Goal: Information Seeking & Learning: Learn about a topic

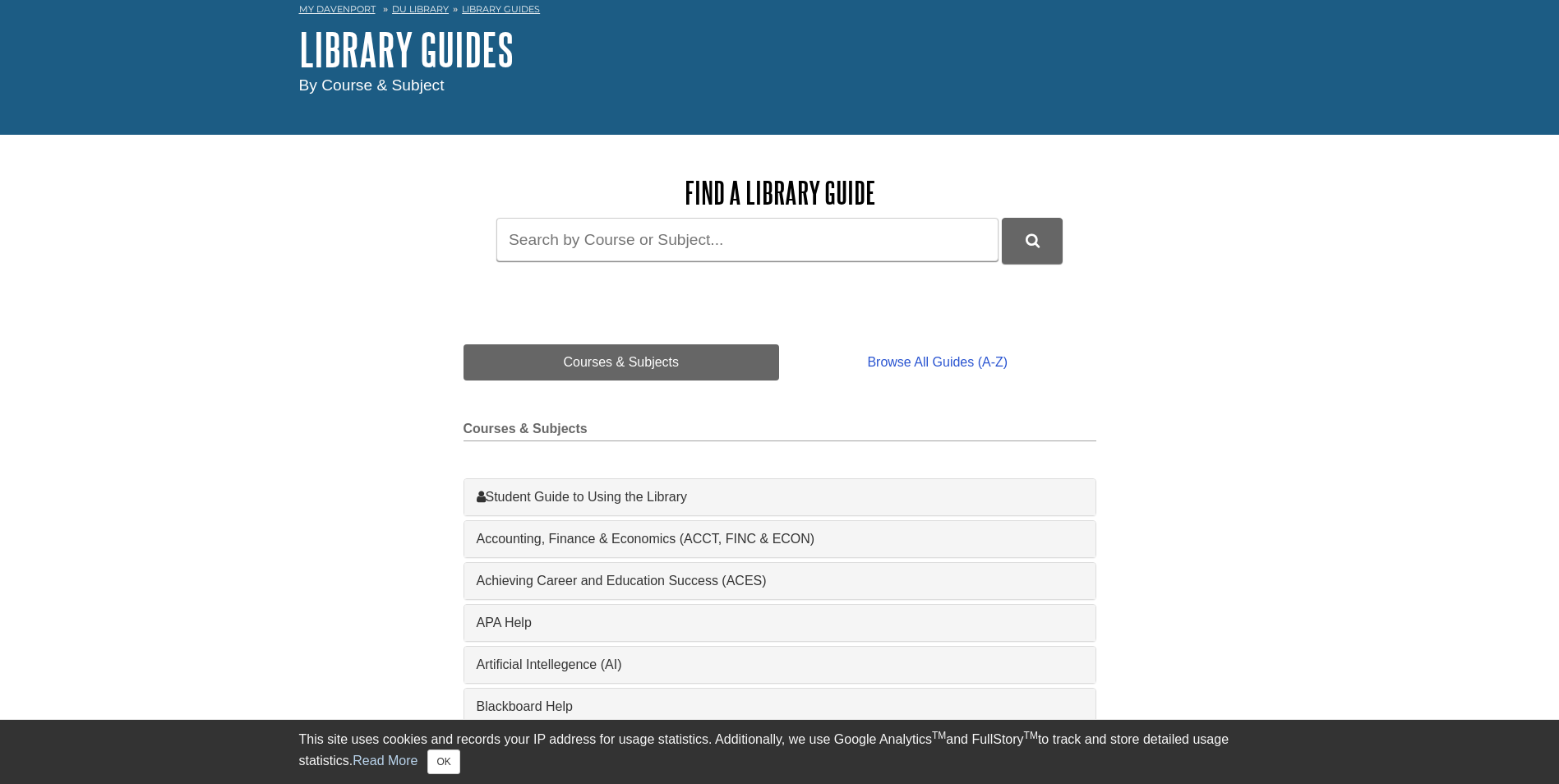
scroll to position [246, 0]
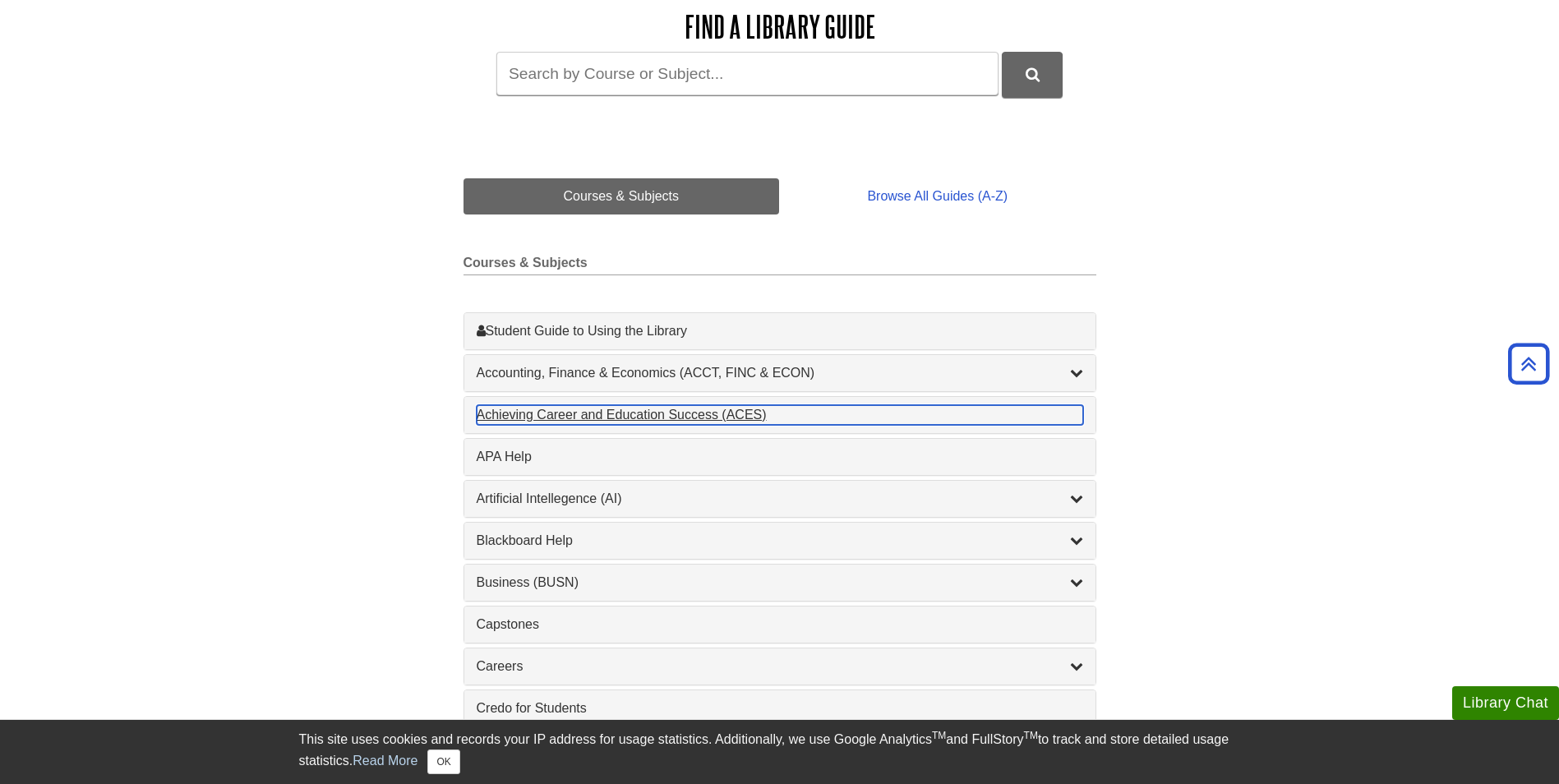
click at [576, 418] on div "Achieving Career and Education Success (ACES) , 1 guides" at bounding box center [780, 414] width 607 height 19
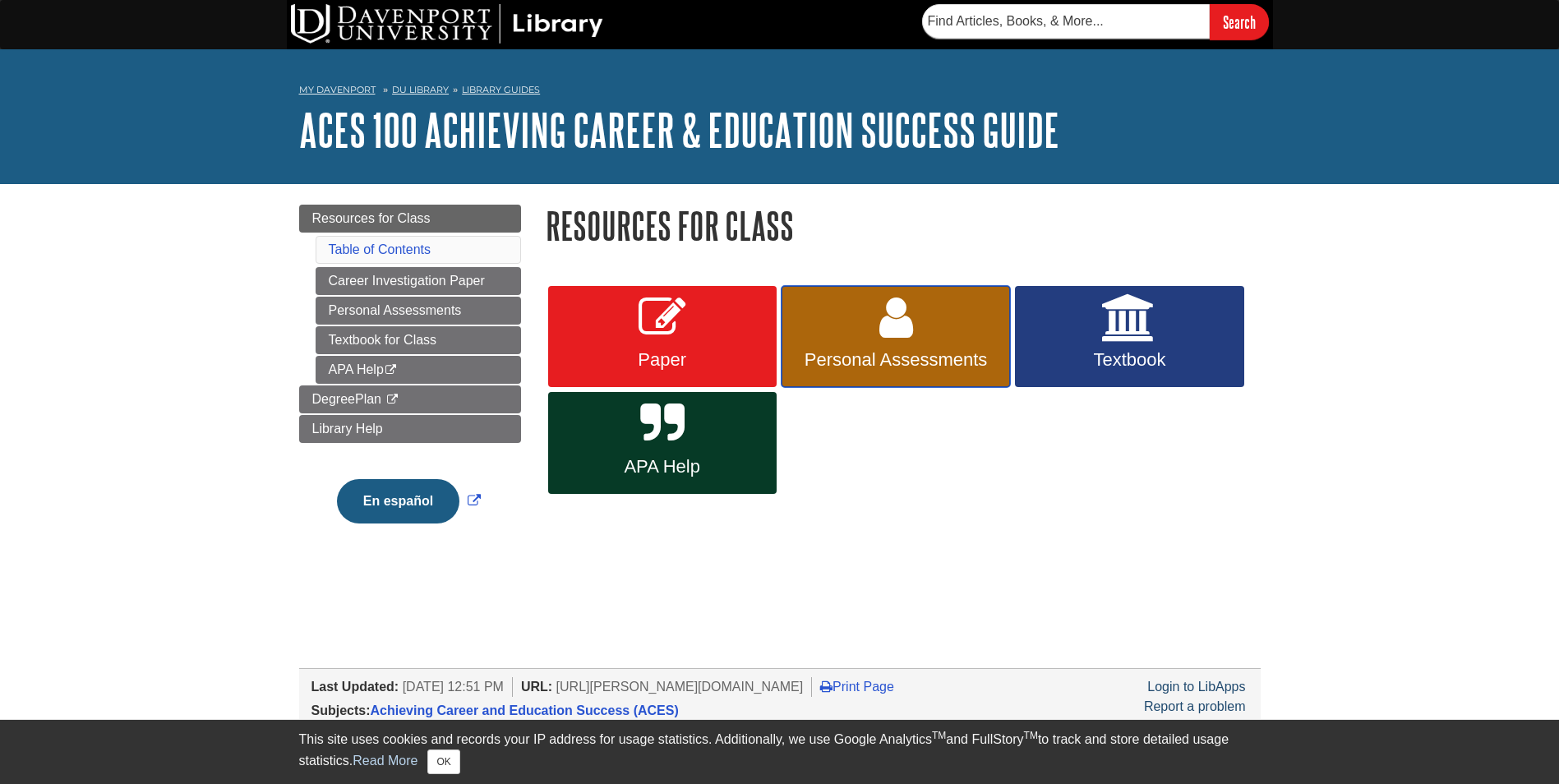
click at [843, 341] on link "Personal Assessments" at bounding box center [896, 337] width 229 height 102
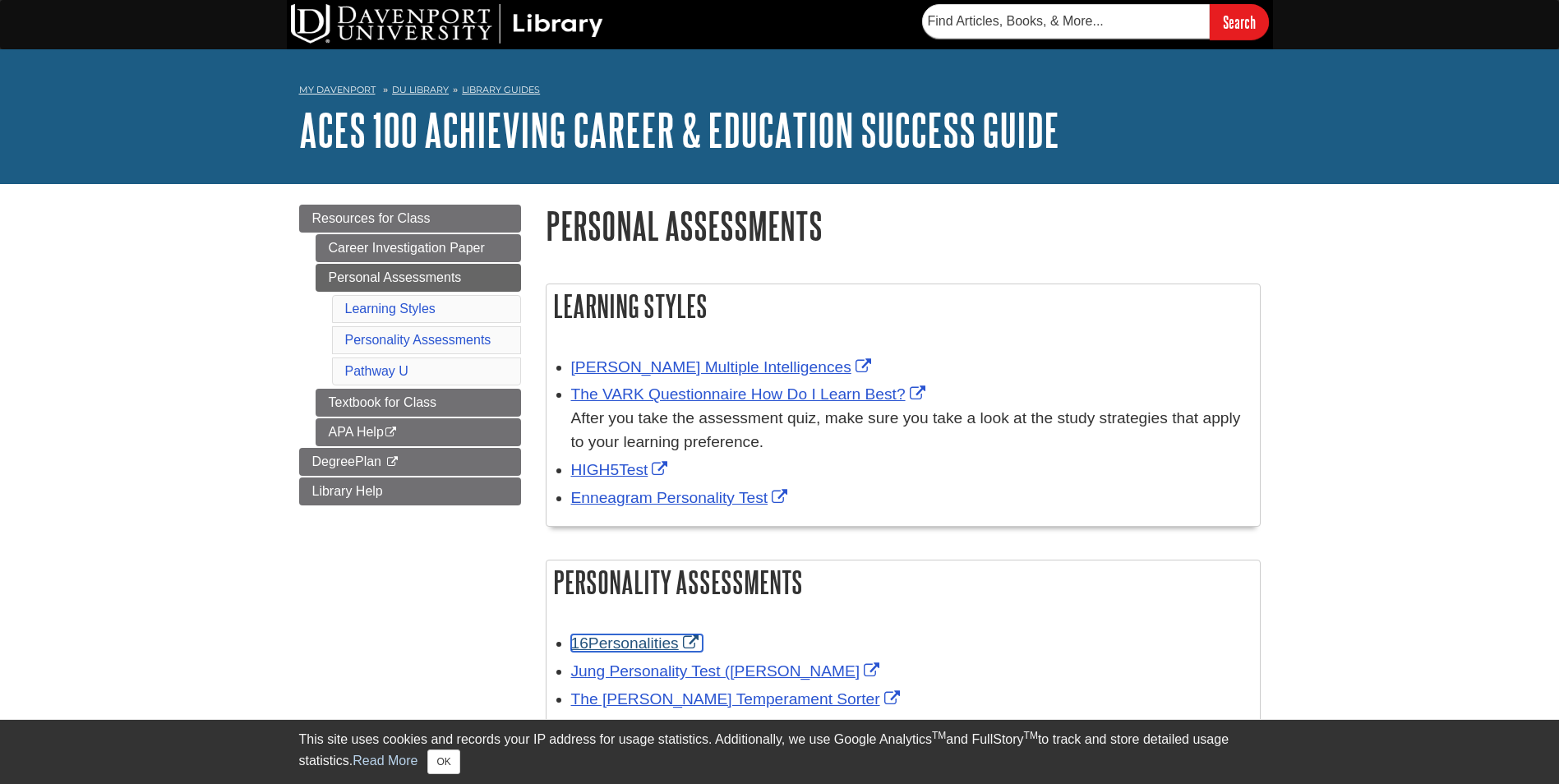
click at [677, 641] on link "16Personalities" at bounding box center [636, 643] width 131 height 18
